Goal: Task Accomplishment & Management: Use online tool/utility

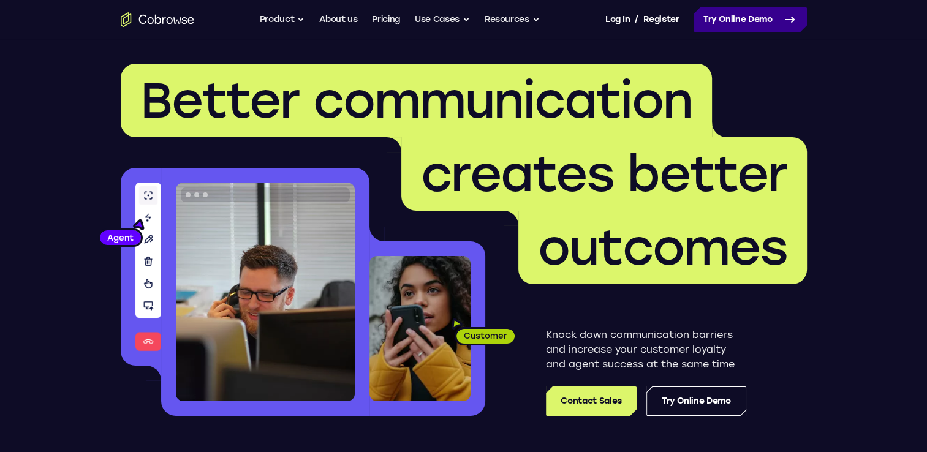
click at [801, 15] on link "Try Online Demo" at bounding box center [750, 19] width 113 height 25
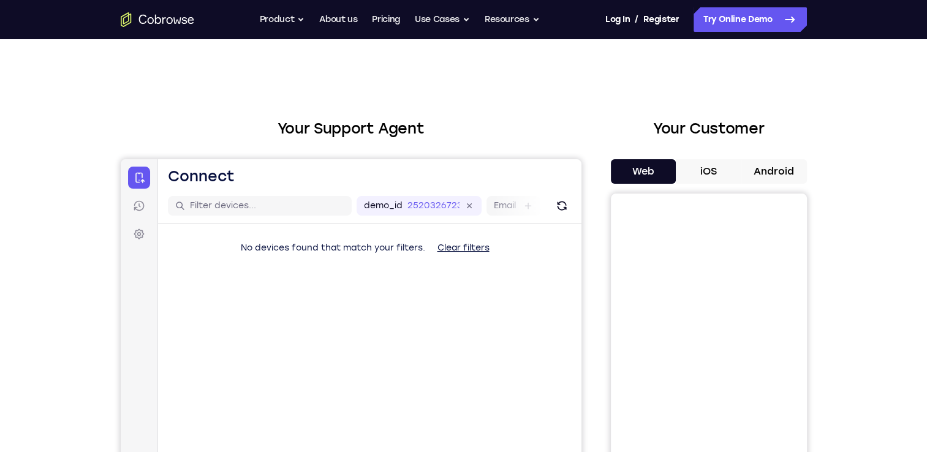
click at [784, 171] on button "Android" at bounding box center [774, 171] width 66 height 25
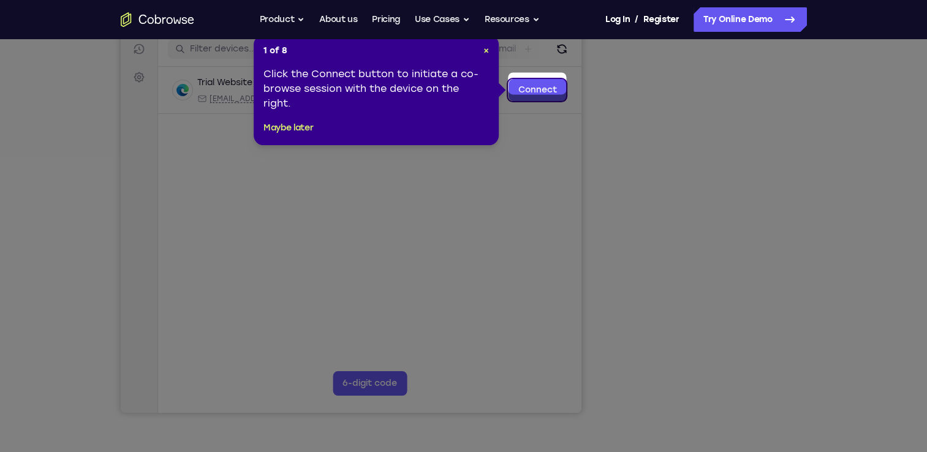
scroll to position [142, 0]
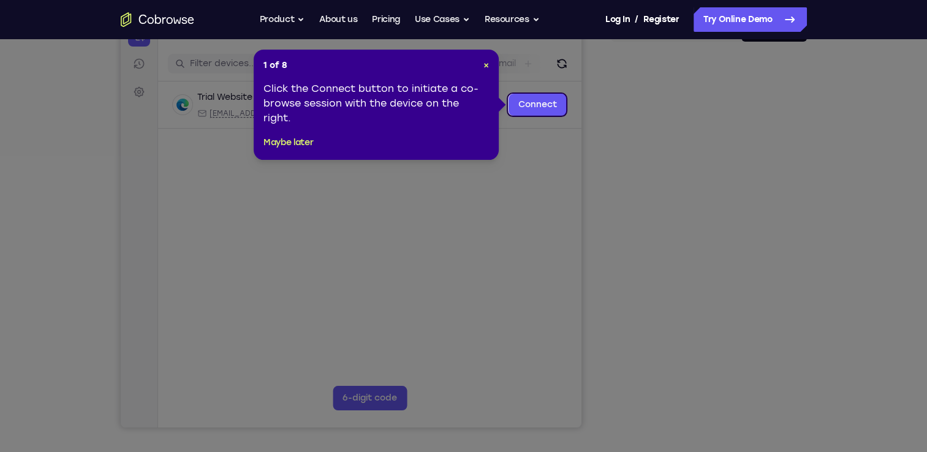
click at [483, 67] on header "1 of 8 ×" at bounding box center [375, 65] width 225 height 12
click at [485, 67] on span "×" at bounding box center [486, 65] width 6 height 10
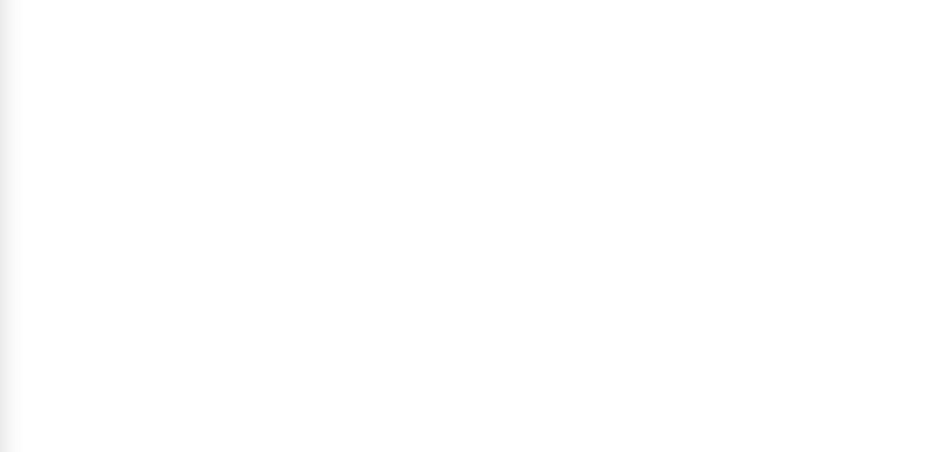
scroll to position [156, 0]
